Goal: Information Seeking & Learning: Learn about a topic

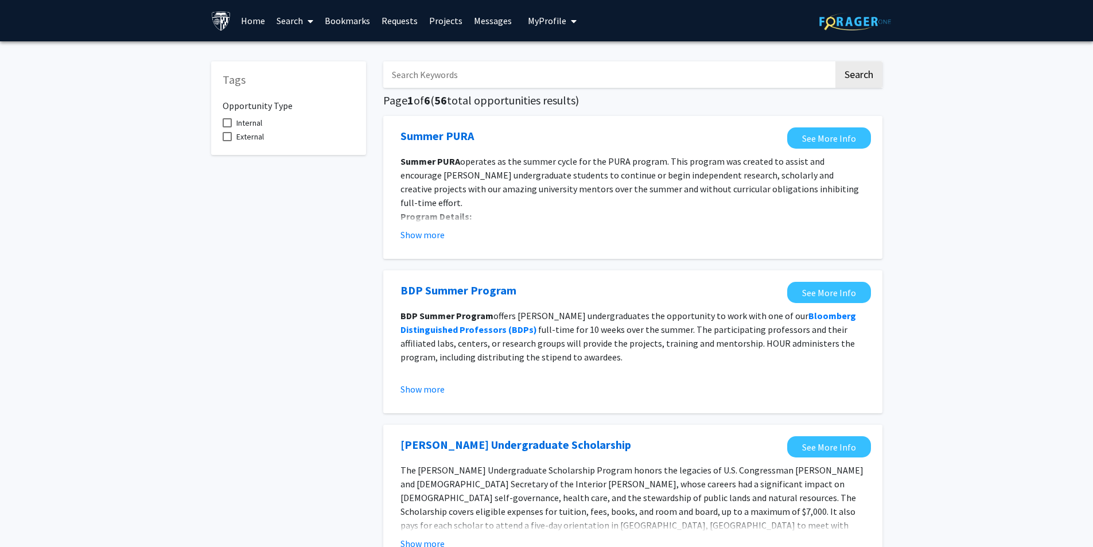
click at [292, 18] on link "Search" at bounding box center [295, 21] width 48 height 40
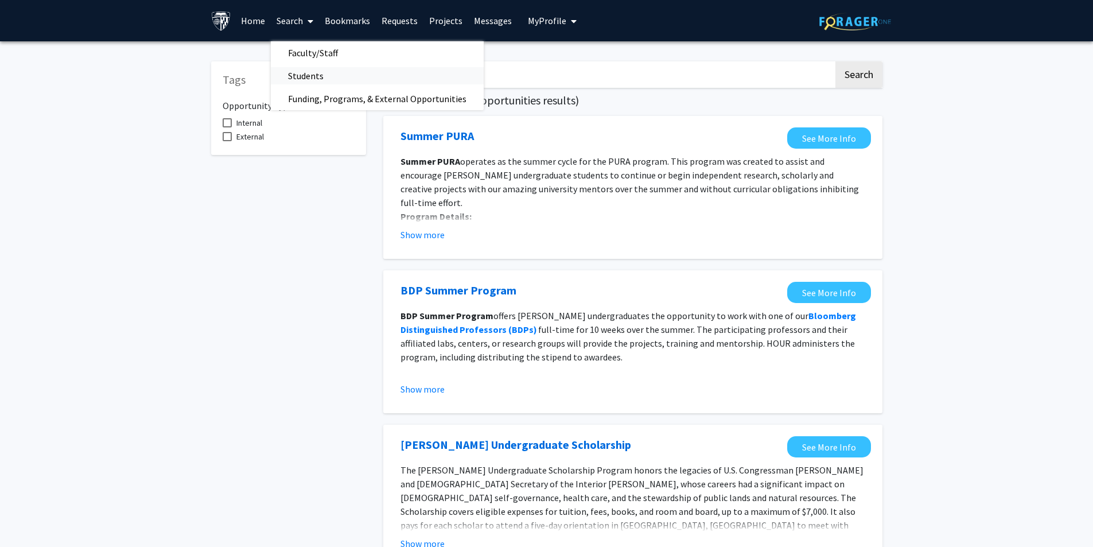
click at [306, 75] on span "Students" at bounding box center [306, 75] width 70 height 23
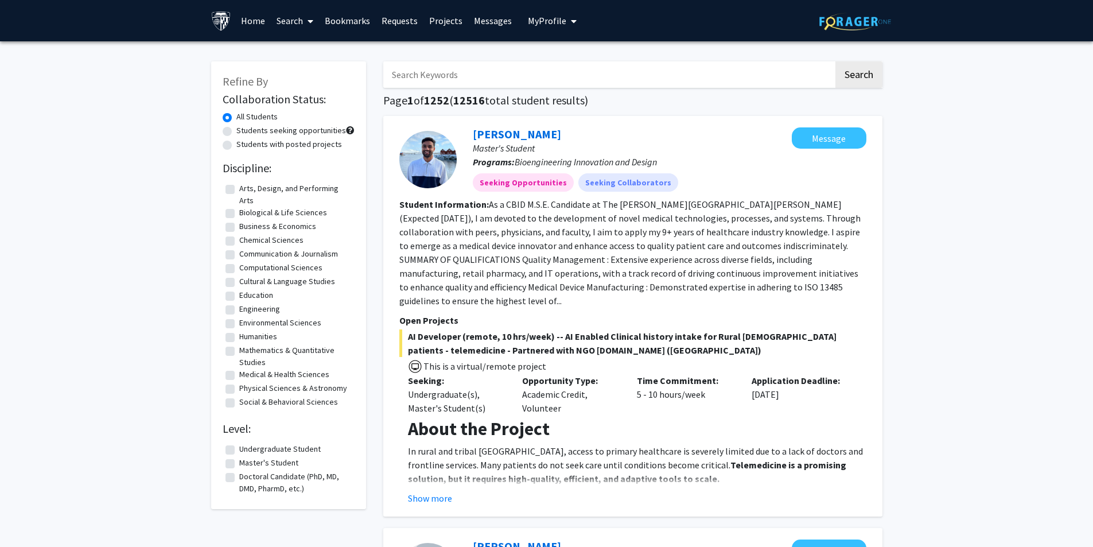
click at [312, 22] on icon at bounding box center [310, 21] width 6 height 9
click at [318, 50] on span "Faculty/Staff" at bounding box center [313, 52] width 84 height 23
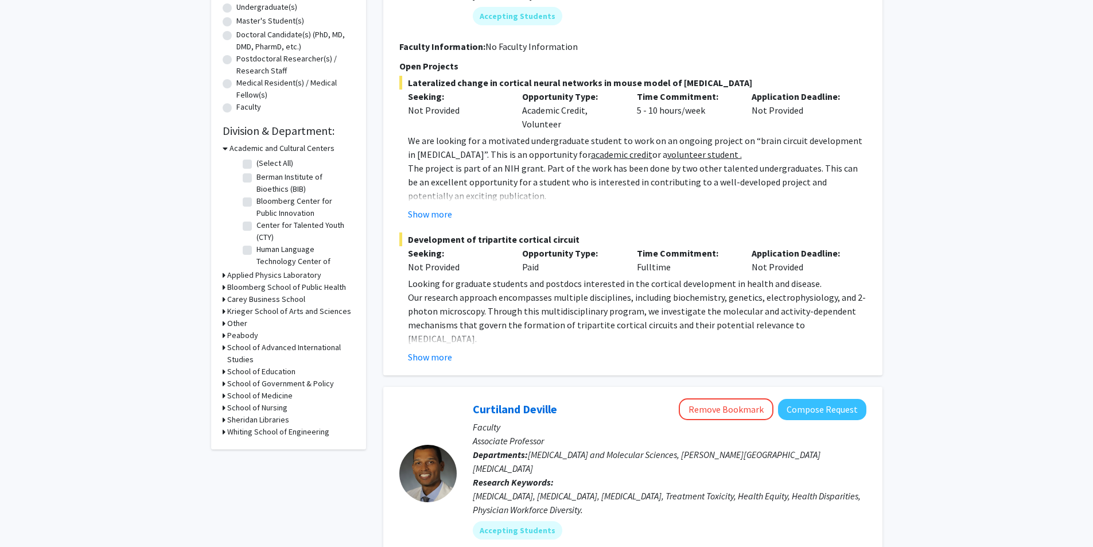
scroll to position [115, 0]
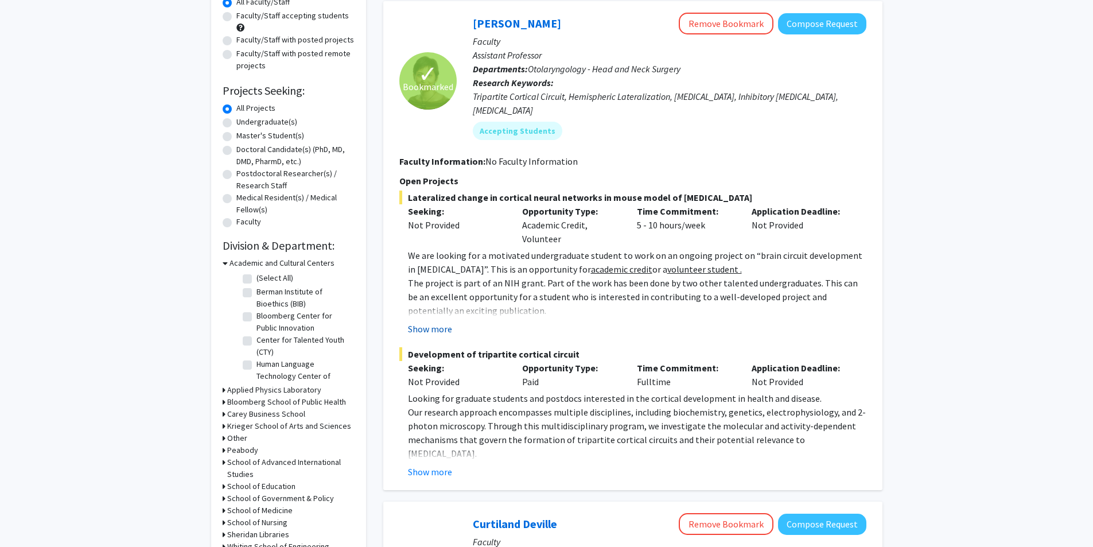
click at [436, 322] on button "Show more" at bounding box center [430, 329] width 44 height 14
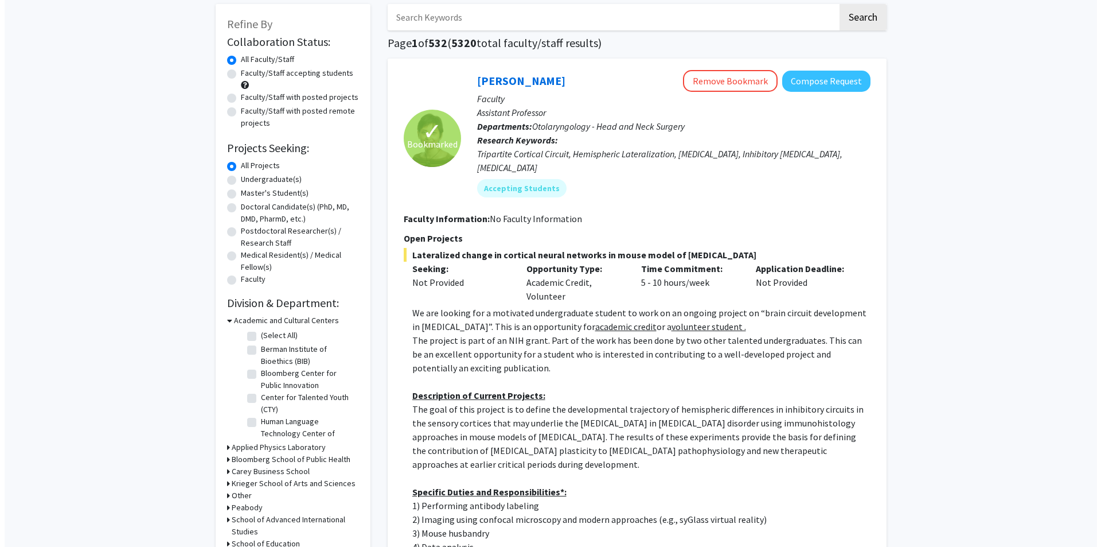
scroll to position [0, 0]
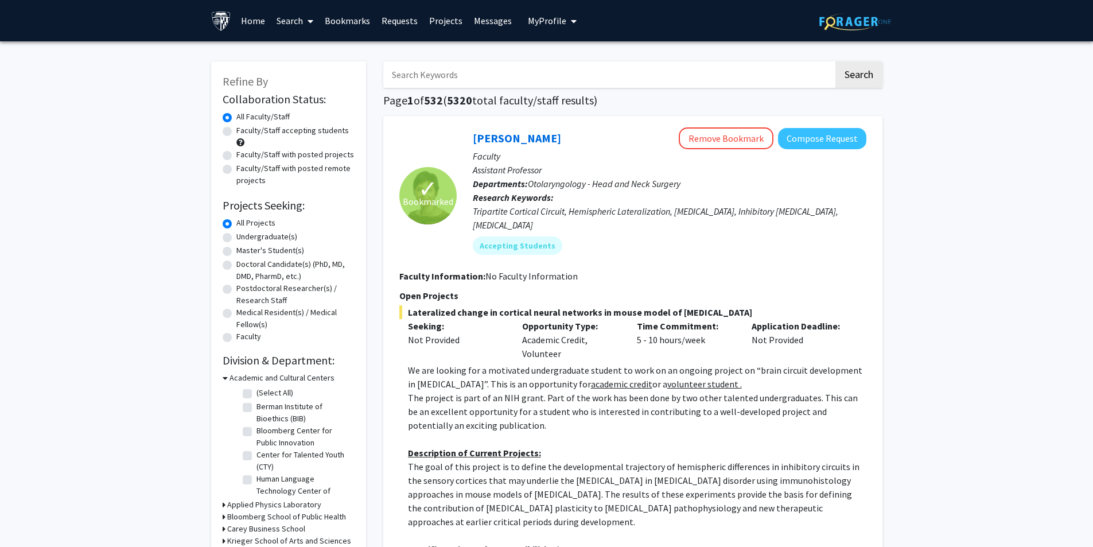
click at [497, 22] on link "Messages" at bounding box center [492, 21] width 49 height 40
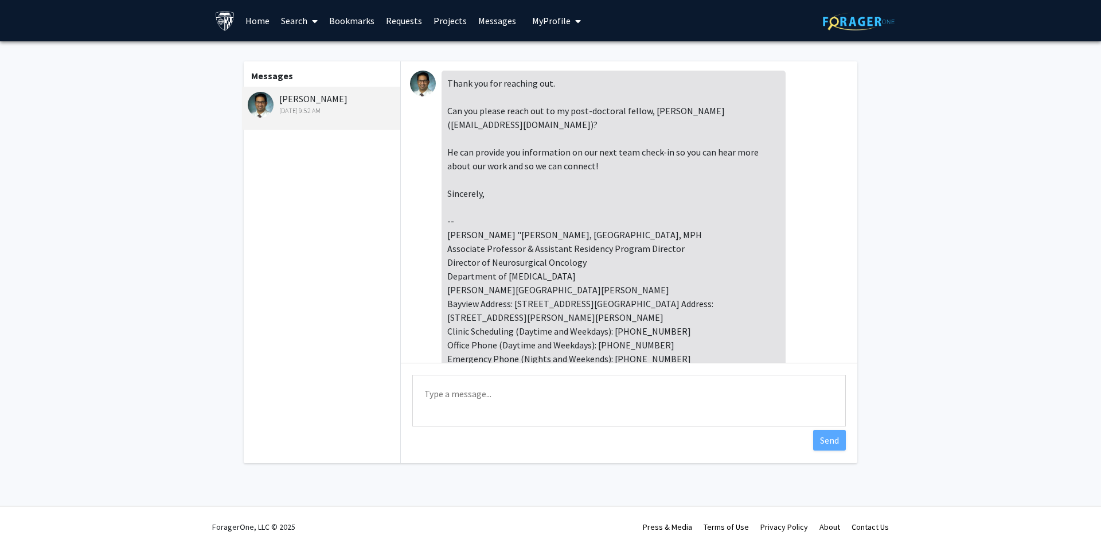
click at [418, 19] on link "Requests" at bounding box center [404, 21] width 48 height 40
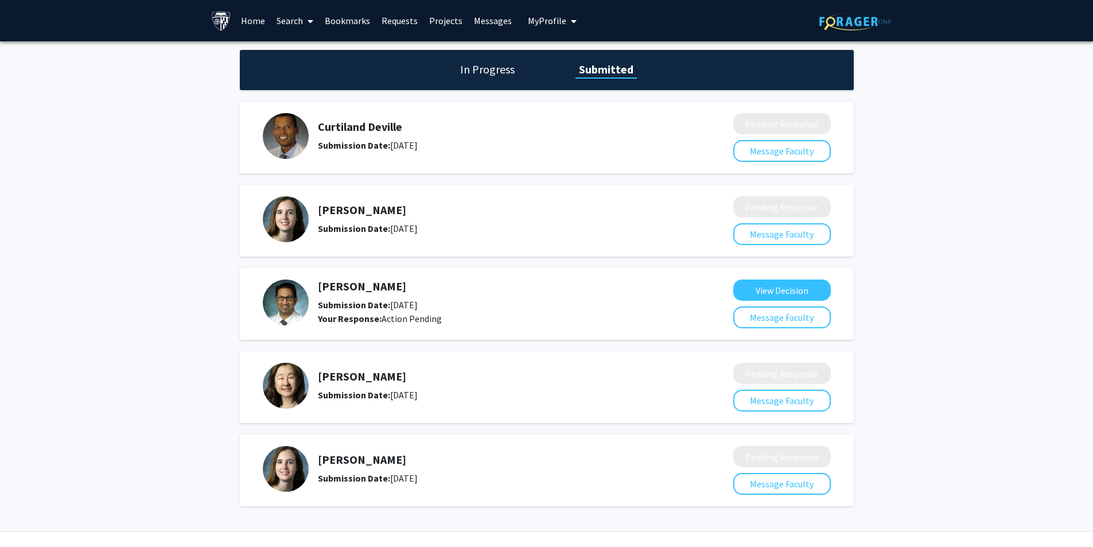
click at [361, 18] on link "Bookmarks" at bounding box center [347, 21] width 57 height 40
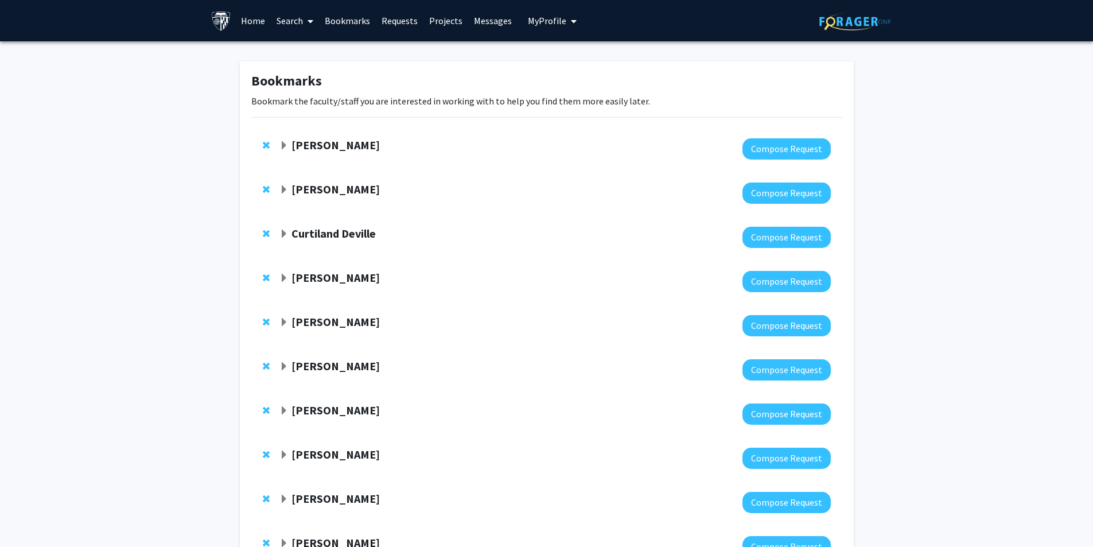
click at [295, 17] on link "Search" at bounding box center [295, 21] width 48 height 40
click at [317, 50] on span "Faculty/Staff" at bounding box center [313, 52] width 84 height 23
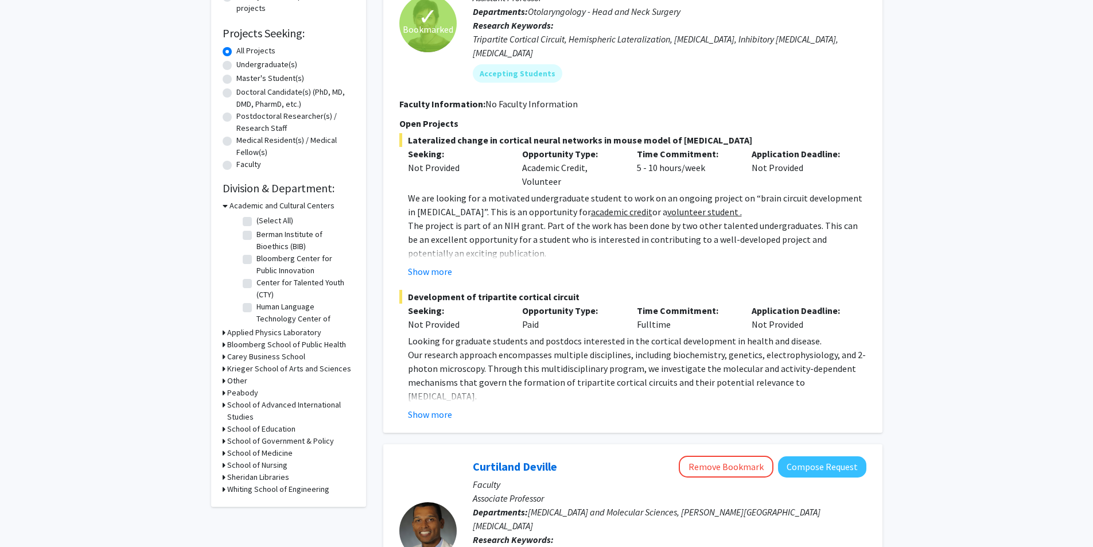
scroll to position [229, 0]
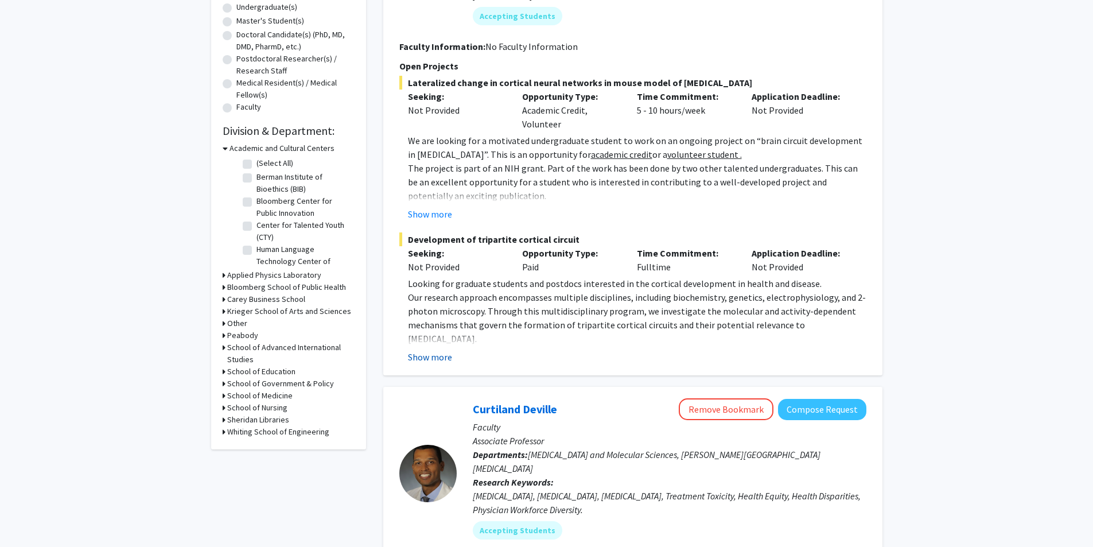
click at [445, 350] on button "Show more" at bounding box center [430, 357] width 44 height 14
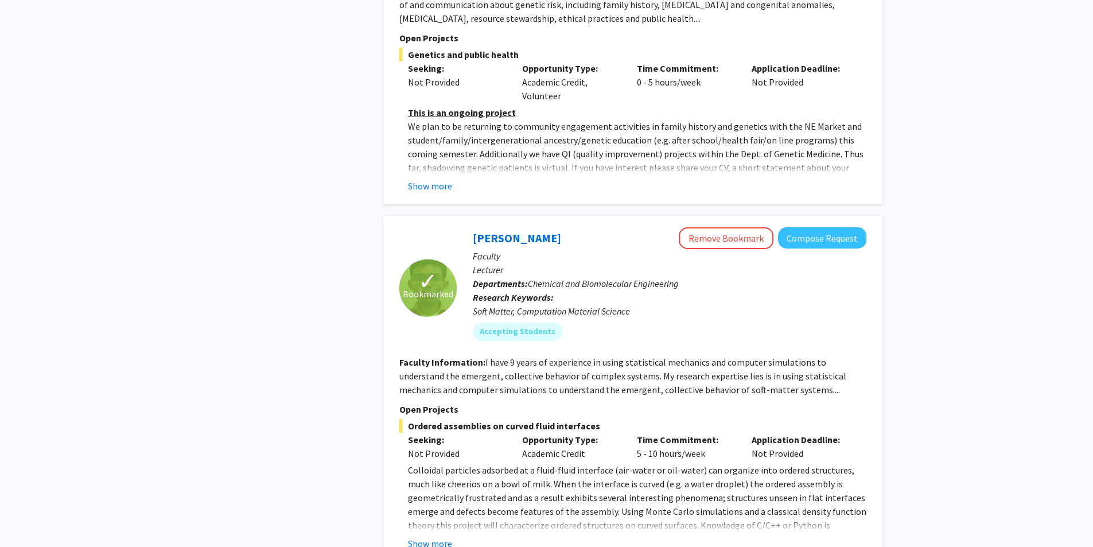
scroll to position [5436, 0]
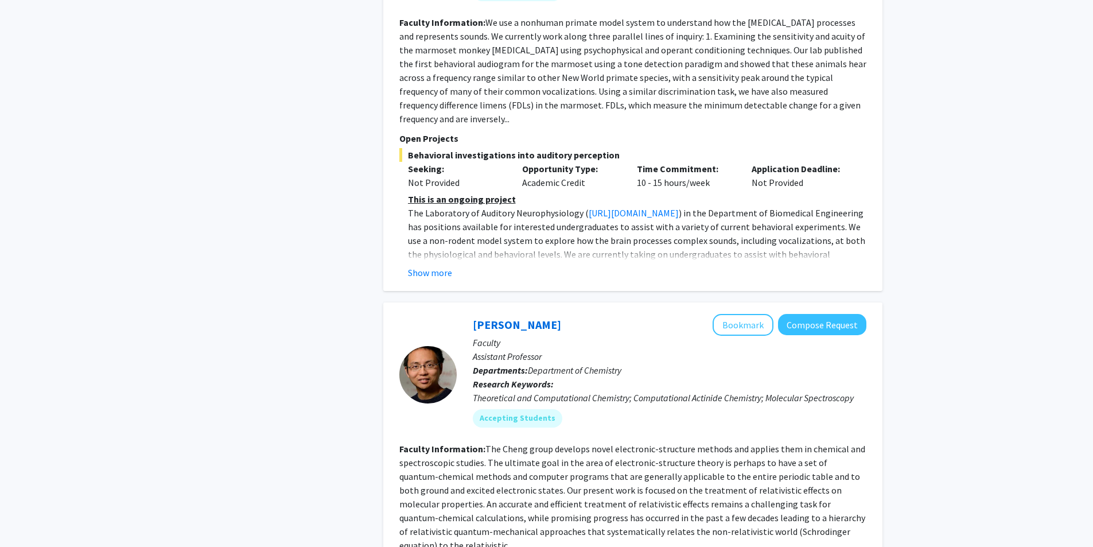
scroll to position [4101, 0]
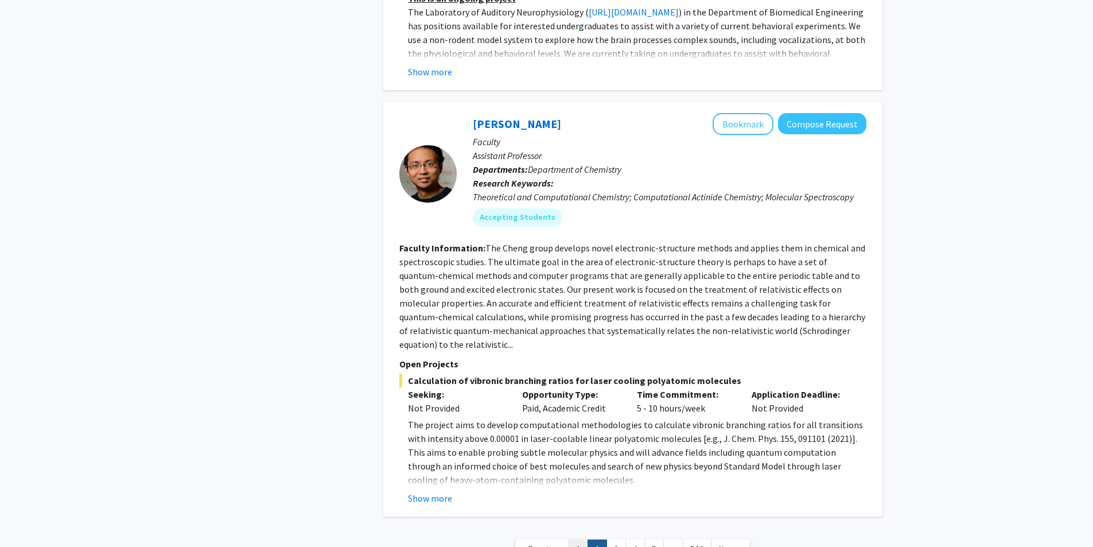
click at [580, 539] on link "1" at bounding box center [578, 549] width 20 height 20
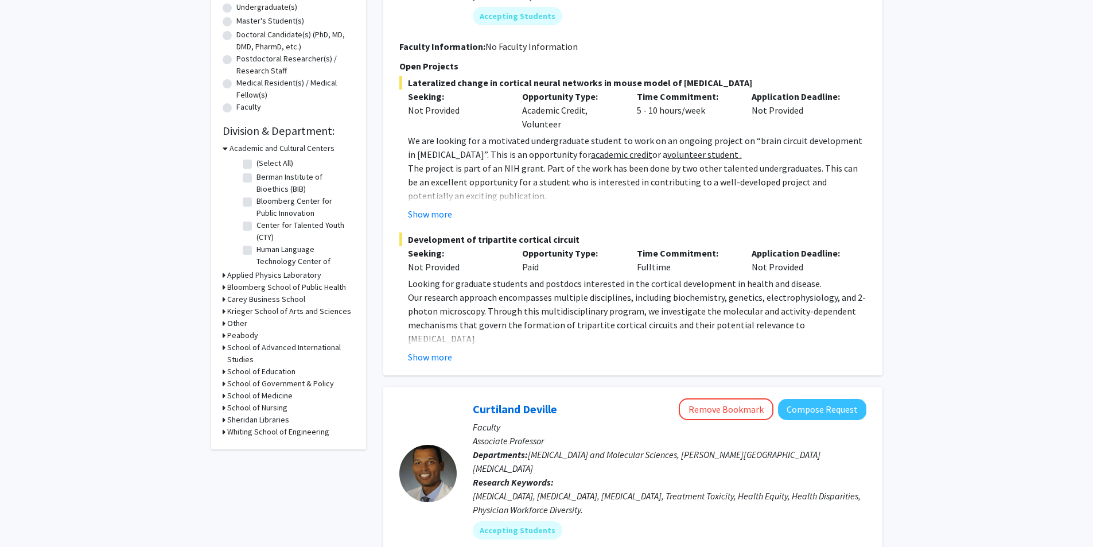
scroll to position [172, 0]
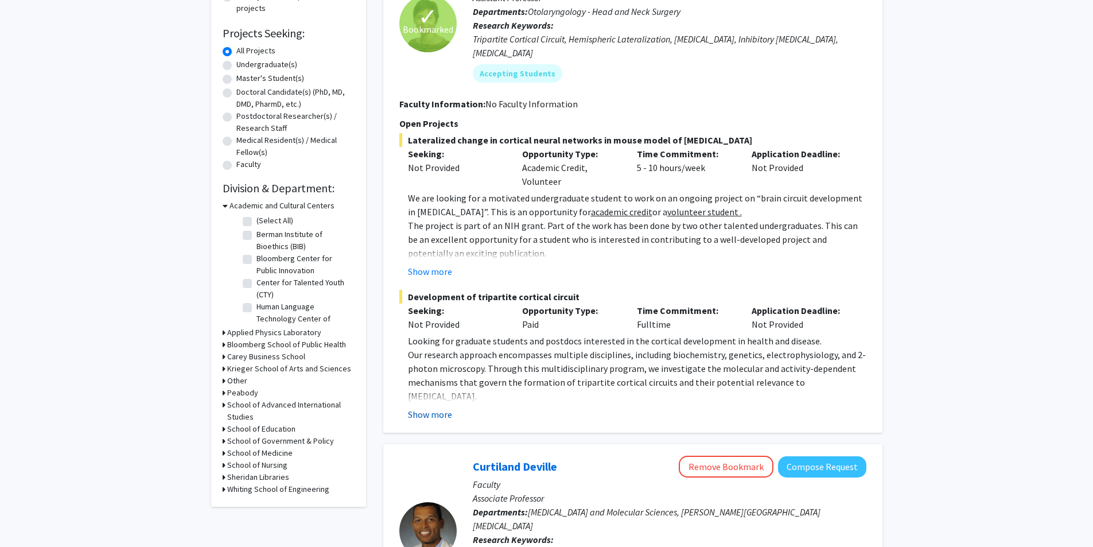
click at [439, 407] on button "Show more" at bounding box center [430, 414] width 44 height 14
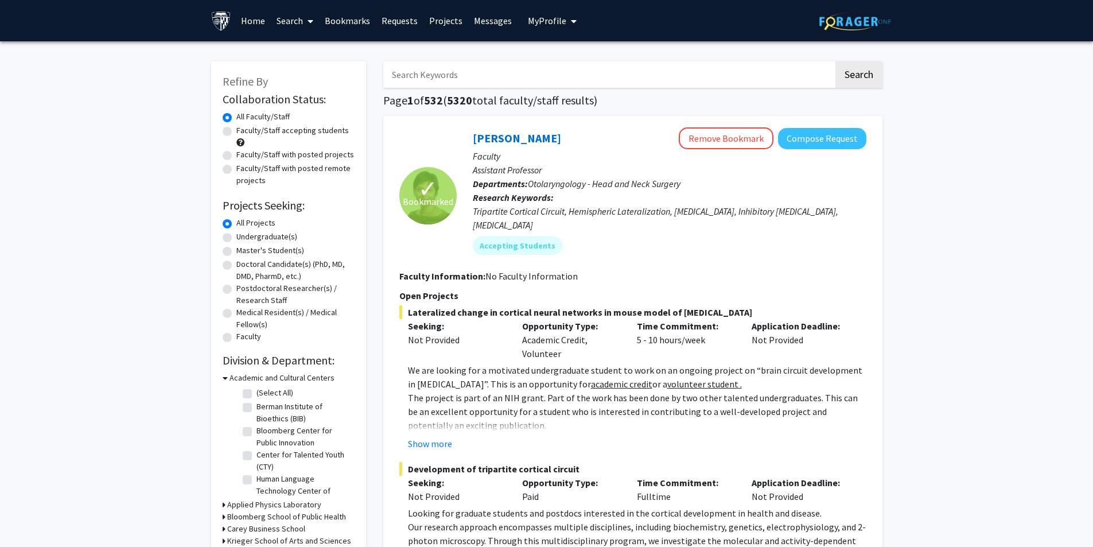
scroll to position [57, 0]
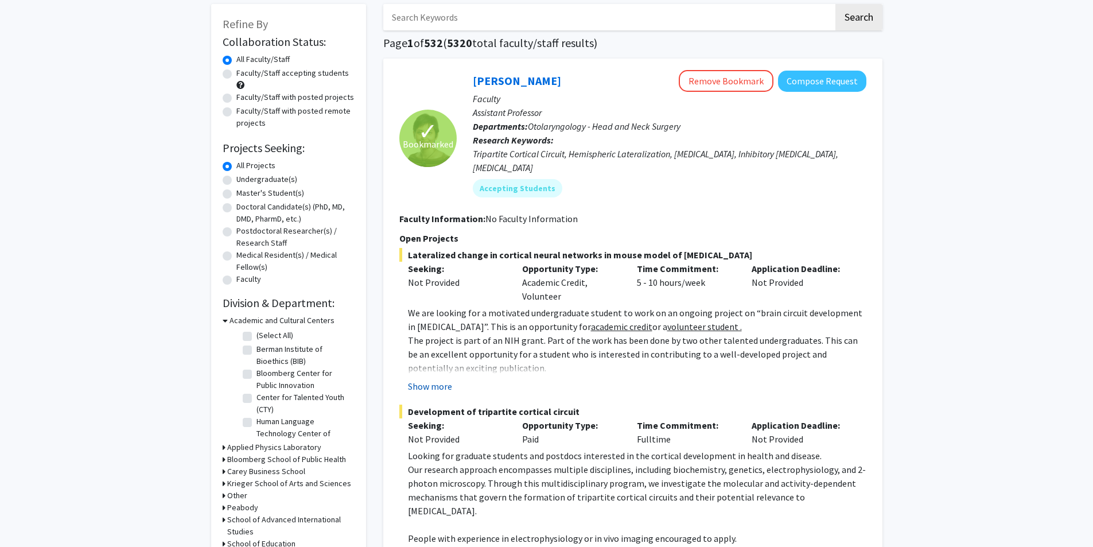
click at [442, 379] on button "Show more" at bounding box center [430, 386] width 44 height 14
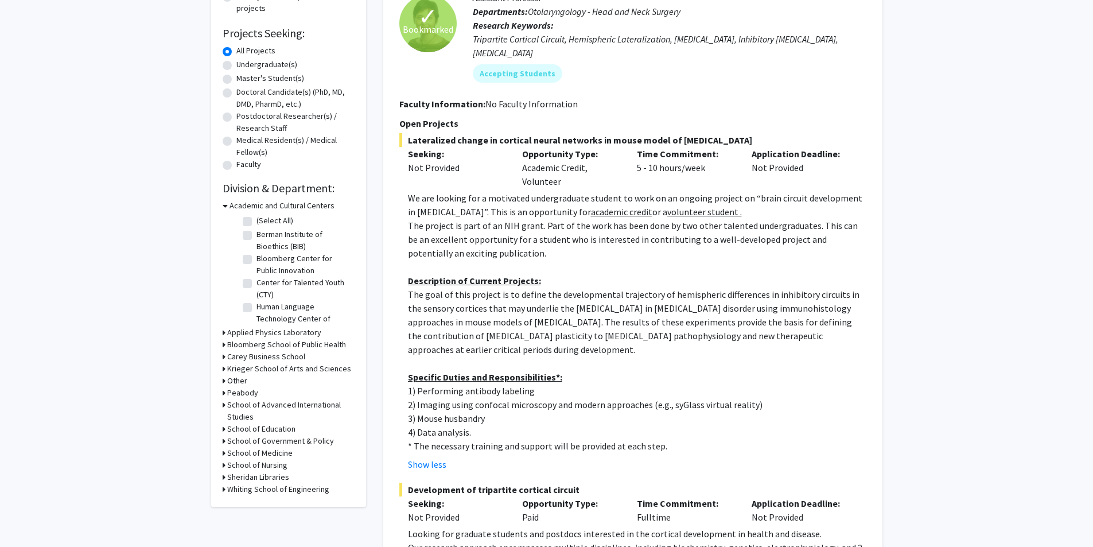
scroll to position [115, 0]
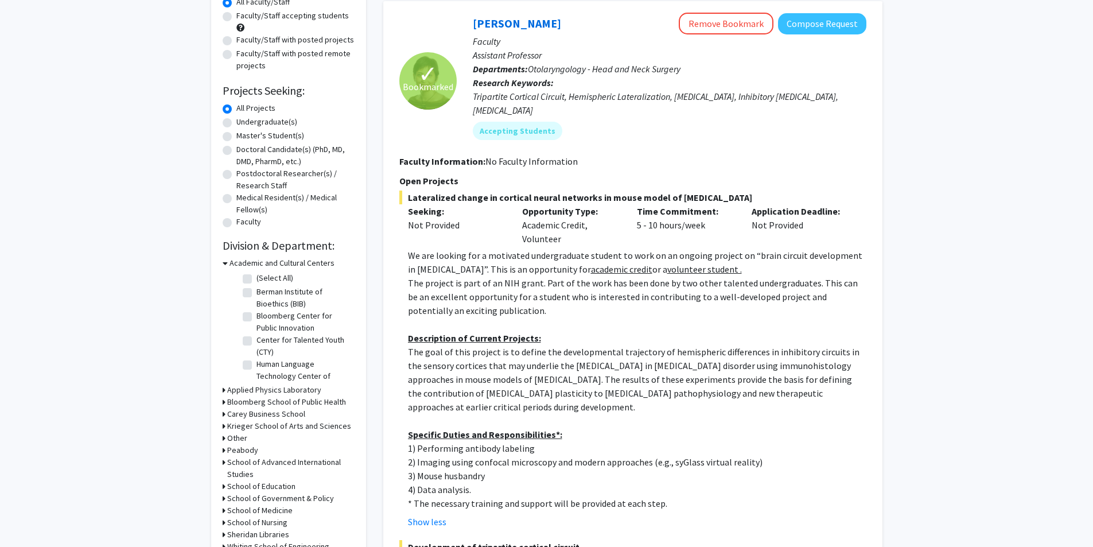
click at [538, 441] on p "1) Performing antibody labeling" at bounding box center [637, 448] width 458 height 14
click at [602, 414] on p at bounding box center [637, 421] width 458 height 14
